Goal: Communication & Community: Connect with others

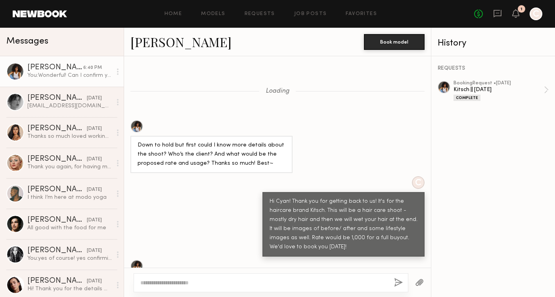
scroll to position [671, 0]
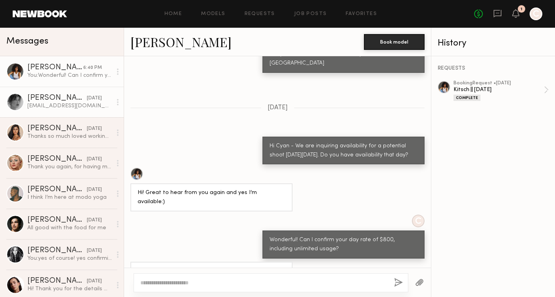
click at [48, 99] on div "Brittany H." at bounding box center [56, 98] width 59 height 8
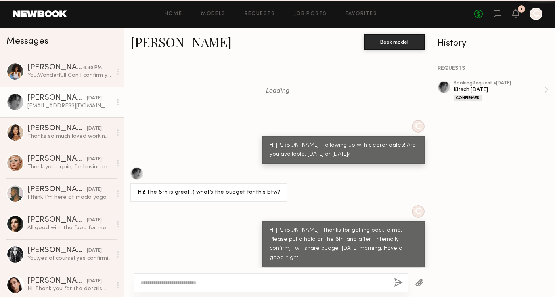
scroll to position [558, 0]
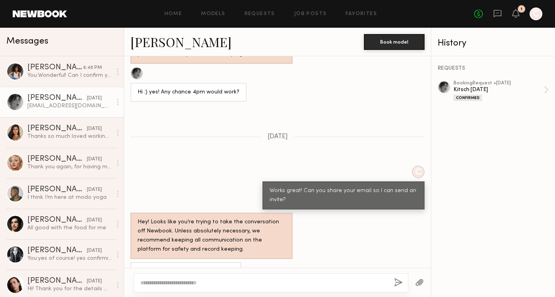
click at [162, 50] on div "Brittany H. Book model" at bounding box center [277, 42] width 307 height 29
click at [162, 46] on link "Brittany H." at bounding box center [180, 41] width 101 height 17
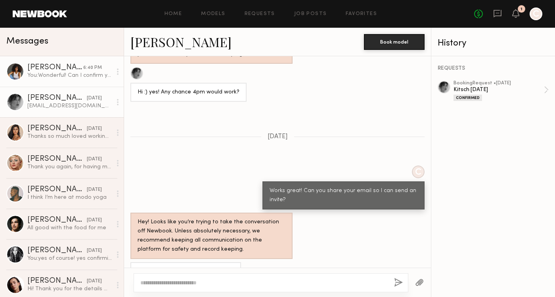
click at [15, 66] on div at bounding box center [15, 72] width 18 height 18
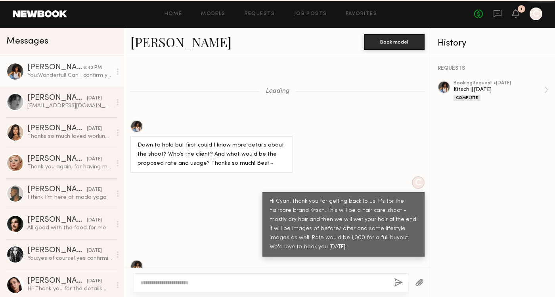
scroll to position [671, 0]
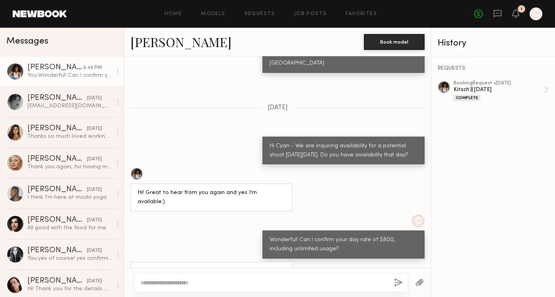
click at [148, 44] on link "Cyan C." at bounding box center [180, 41] width 101 height 17
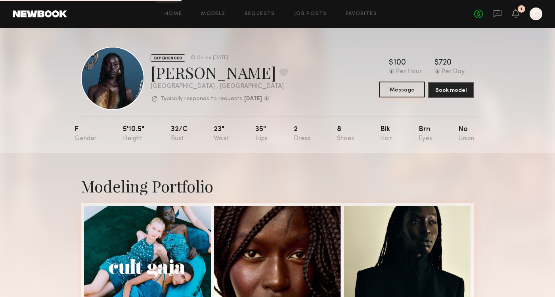
click at [409, 90] on button "Message" at bounding box center [402, 90] width 46 height 16
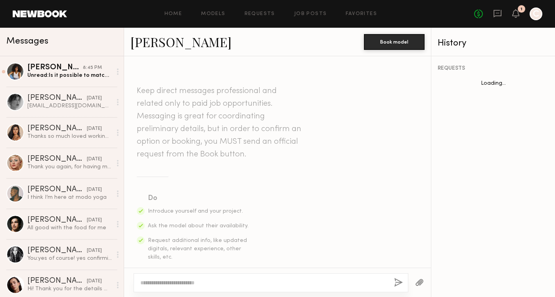
scroll to position [451, 0]
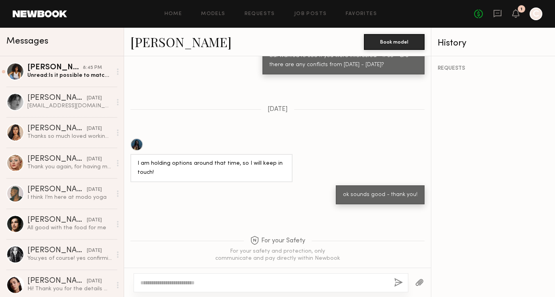
click at [342, 280] on textarea at bounding box center [263, 283] width 247 height 8
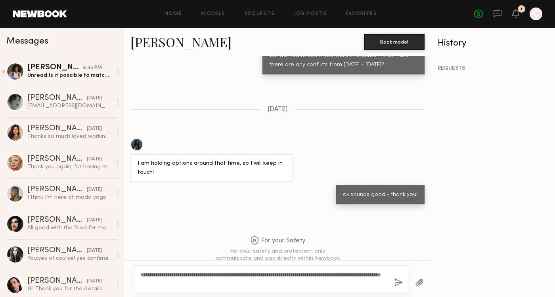
type textarea "**********"
click at [400, 282] on button "button" at bounding box center [398, 283] width 9 height 10
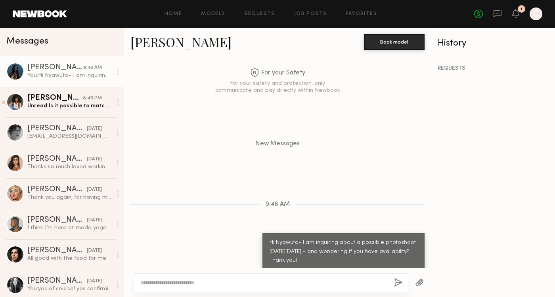
scroll to position [650, 0]
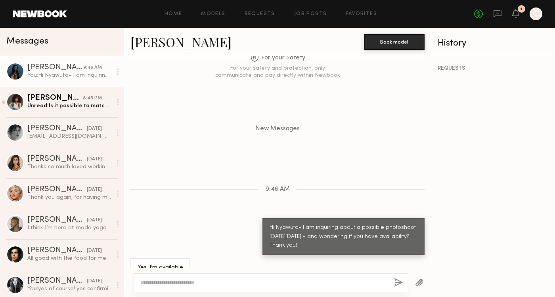
click at [323, 281] on textarea at bounding box center [263, 283] width 247 height 8
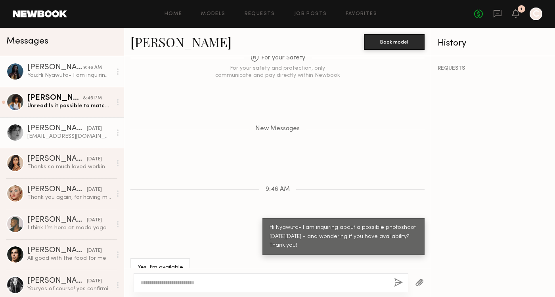
click at [50, 128] on div "Brittany H." at bounding box center [56, 129] width 59 height 8
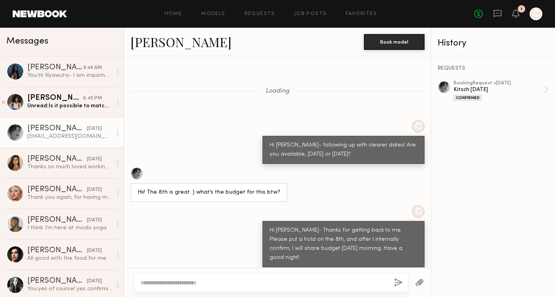
scroll to position [558, 0]
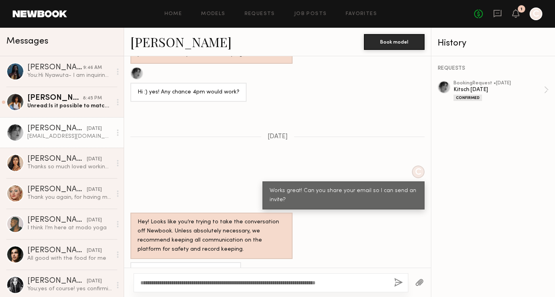
type textarea "**********"
click at [396, 281] on button "button" at bounding box center [398, 283] width 9 height 10
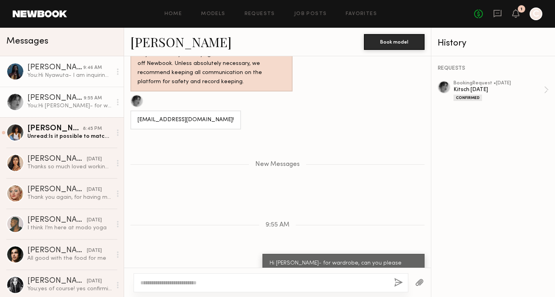
click at [63, 64] on div "Nyawuta C." at bounding box center [55, 68] width 56 height 8
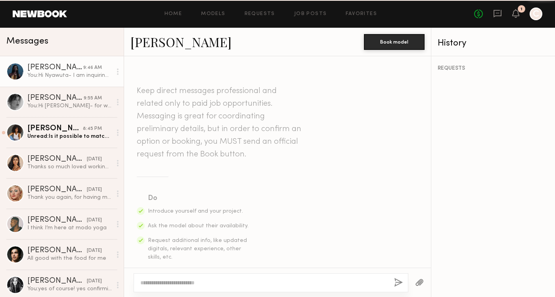
scroll to position [590, 0]
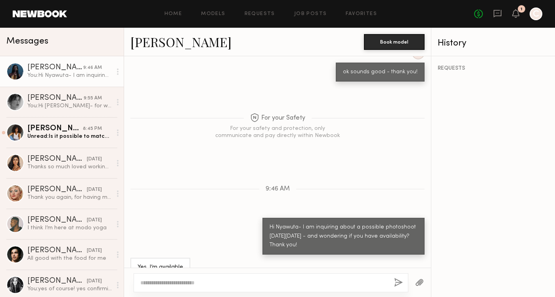
click at [235, 279] on div at bounding box center [271, 282] width 275 height 19
click at [315, 283] on textarea at bounding box center [263, 283] width 247 height 8
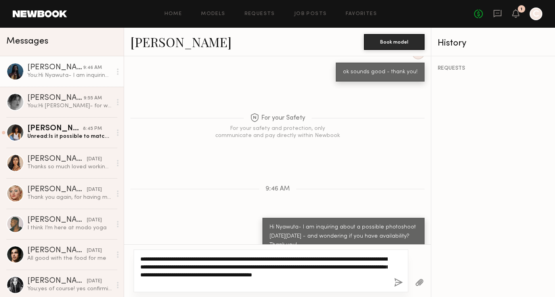
type textarea "**********"
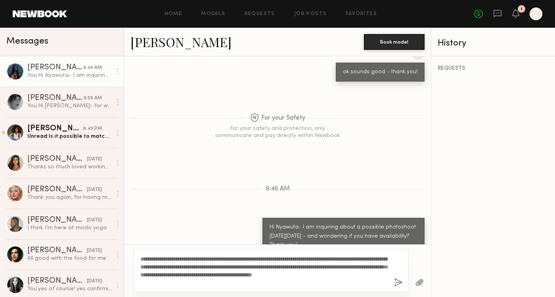
click at [395, 284] on button "button" at bounding box center [398, 283] width 9 height 10
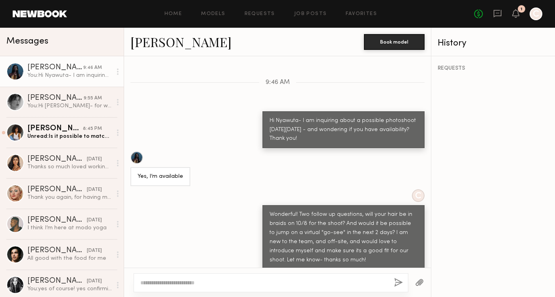
scroll to position [759, 0]
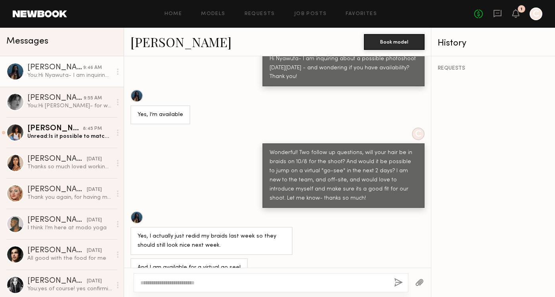
click at [303, 285] on textarea at bounding box center [263, 283] width 247 height 8
type textarea "*"
type textarea "**********"
click at [401, 282] on button "button" at bounding box center [398, 283] width 9 height 10
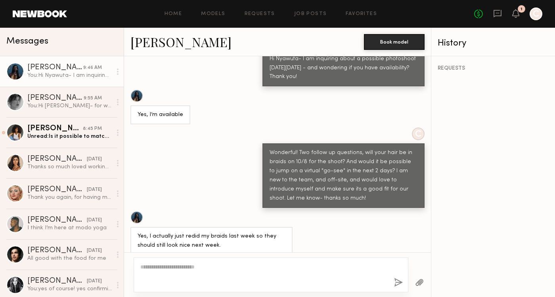
scroll to position [790, 0]
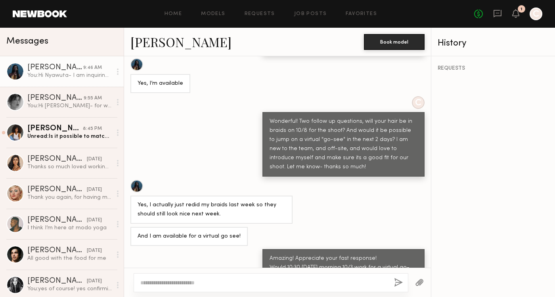
click at [304, 283] on textarea at bounding box center [263, 283] width 247 height 8
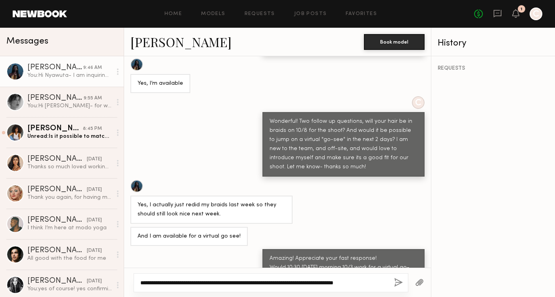
scroll to position [797, 0]
type textarea "**********"
click at [398, 283] on button "button" at bounding box center [398, 283] width 9 height 10
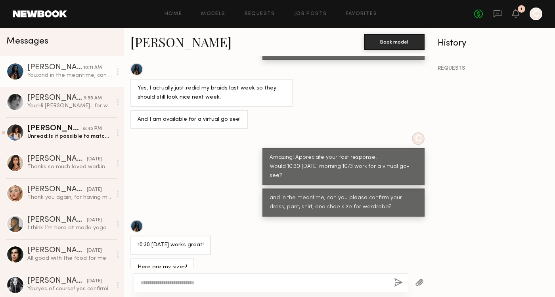
scroll to position [934, 0]
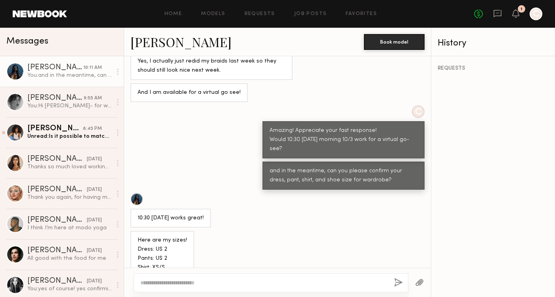
click at [291, 279] on textarea at bounding box center [263, 283] width 247 height 8
type textarea "*"
type textarea "**********"
click at [399, 281] on button "button" at bounding box center [398, 283] width 9 height 10
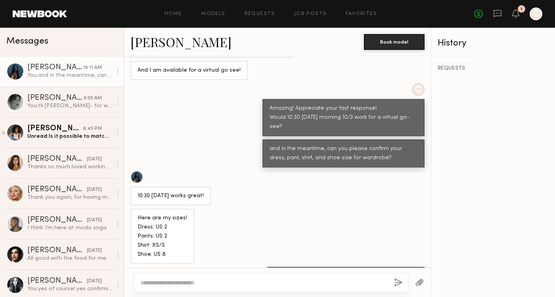
scroll to position [1006, 0]
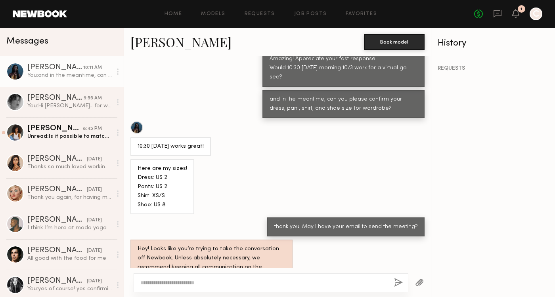
click at [152, 42] on link "Nyawuta C." at bounding box center [180, 41] width 101 height 17
